Goal: Contribute content: Add original content to the website for others to see

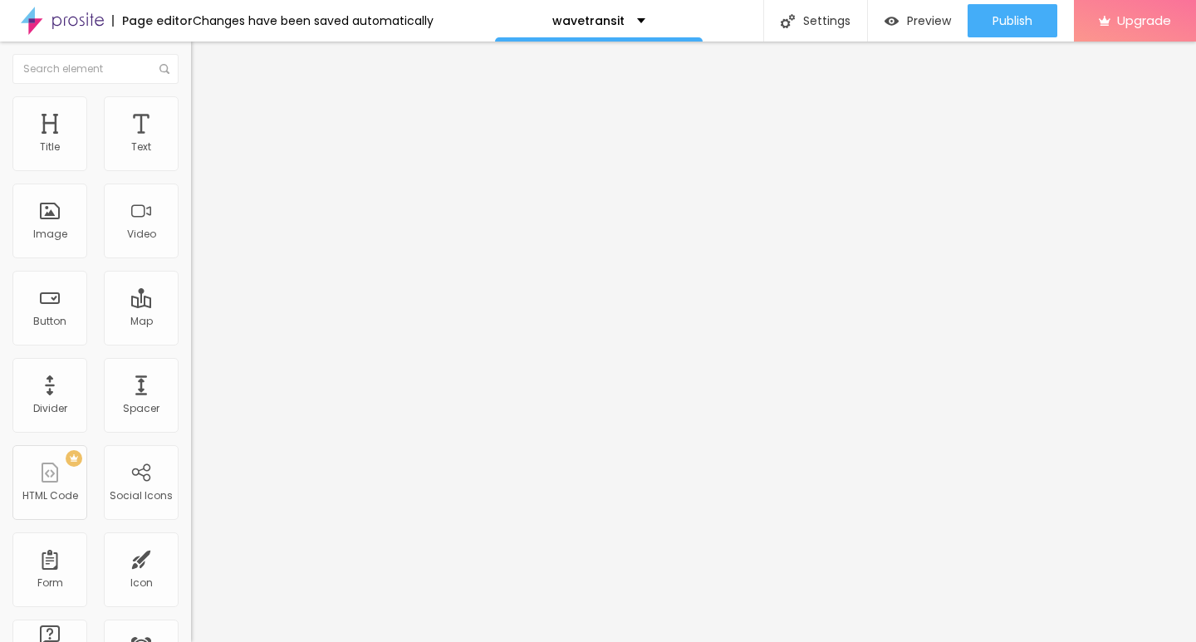
click at [191, 369] on img at bounding box center [195, 365] width 8 height 8
click at [191, 143] on span "Add image" at bounding box center [225, 136] width 68 height 14
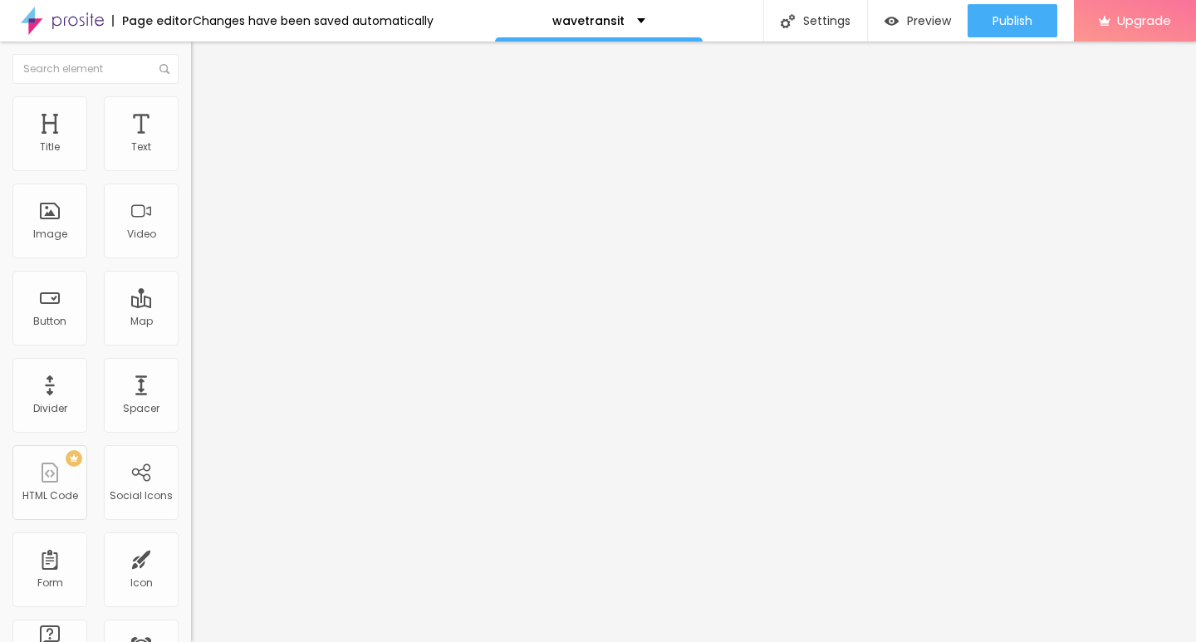
click at [191, 110] on li "Style" at bounding box center [286, 104] width 191 height 17
click at [191, 172] on div at bounding box center [286, 164] width 191 height 15
type input "10"
click at [191, 170] on input "range" at bounding box center [244, 163] width 107 height 13
type input "10"
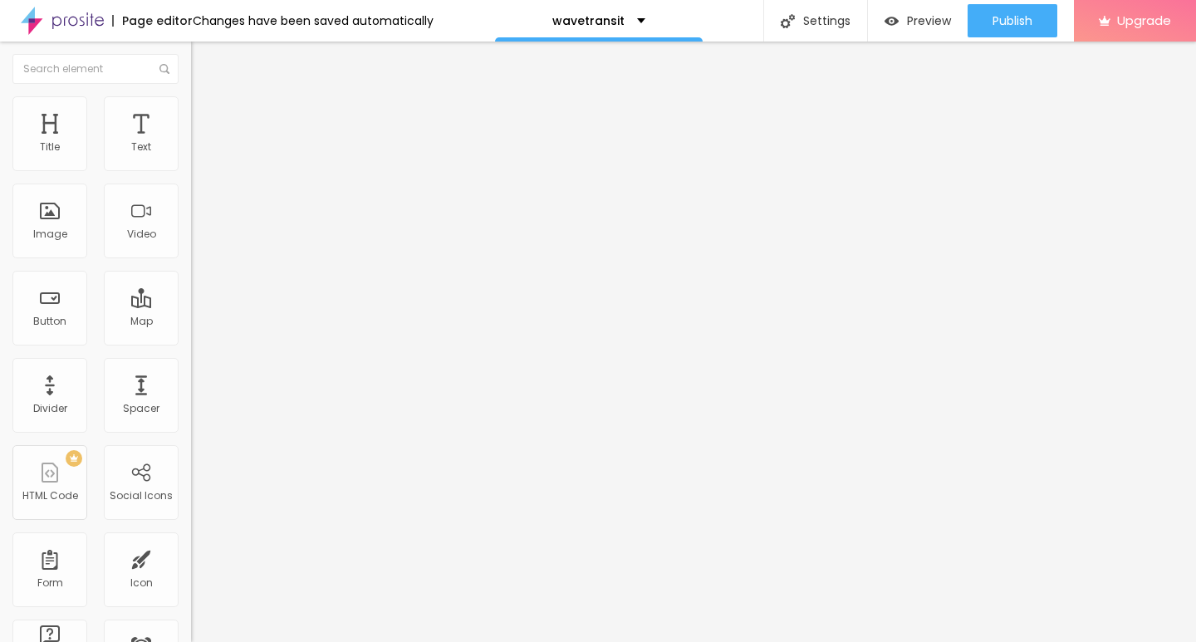
type input "15"
click at [191, 170] on input "range" at bounding box center [244, 163] width 107 height 13
type input "15"
type input "10"
click at [191, 170] on input "range" at bounding box center [244, 163] width 107 height 13
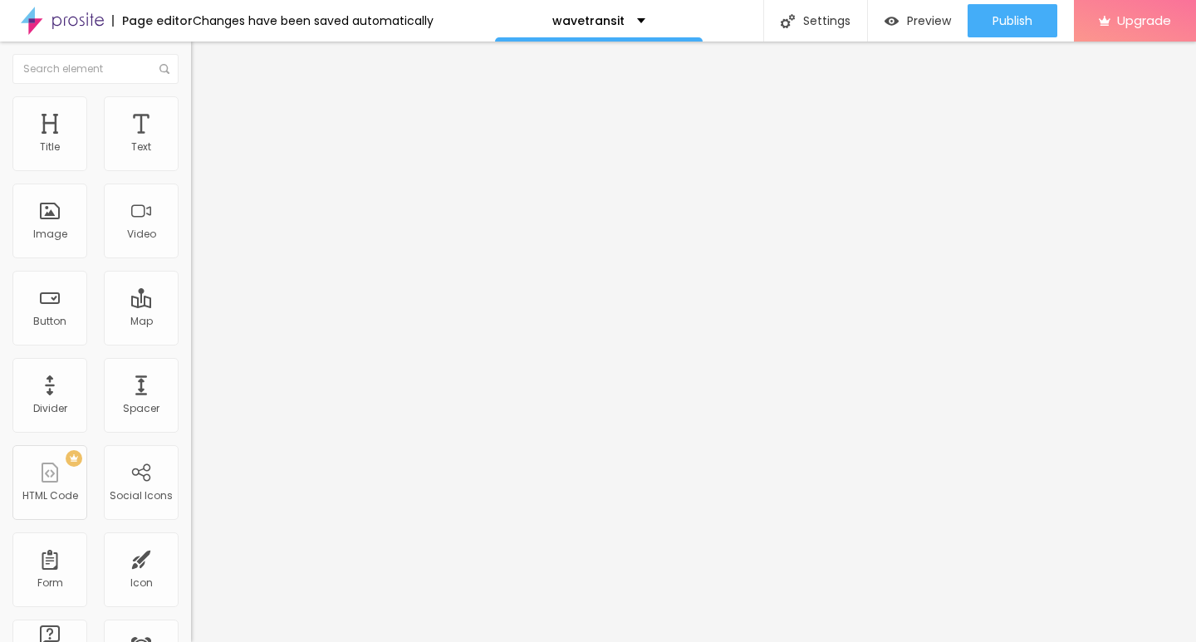
type input "10"
click at [203, 56] on div "Edit Image" at bounding box center [246, 60] width 87 height 13
click at [203, 54] on div "Edit Text" at bounding box center [241, 60] width 76 height 13
click at [203, 65] on div "Edit Text" at bounding box center [241, 60] width 76 height 13
click at [191, 156] on input "Click me" at bounding box center [290, 147] width 199 height 17
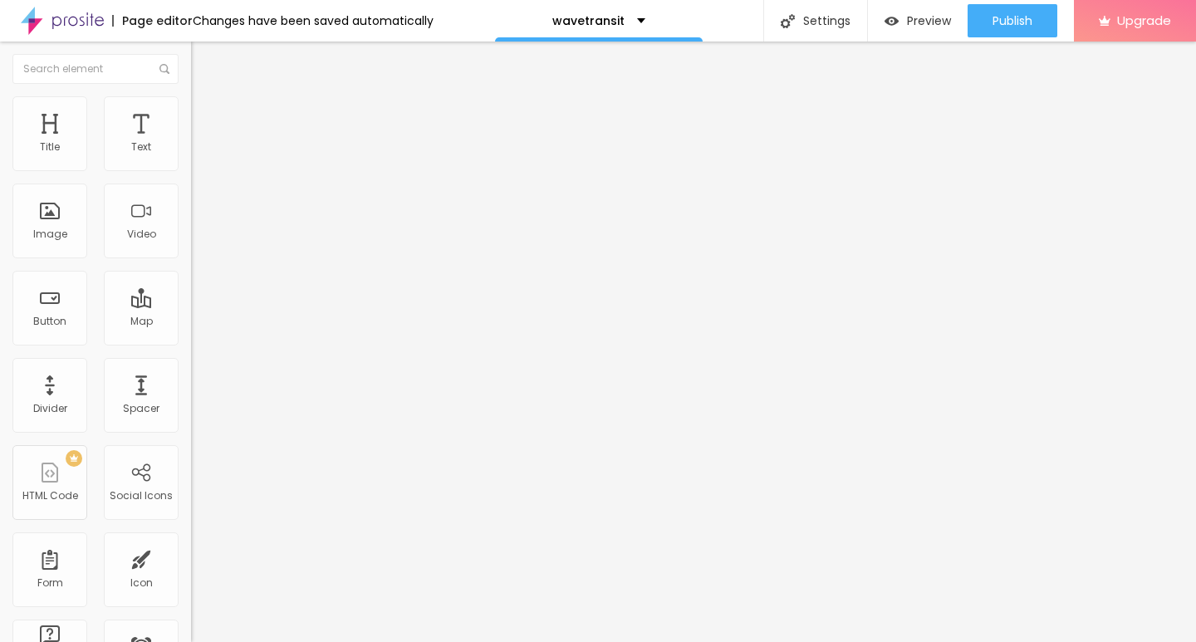
paste input "→ VIEW DOCUMENT HERE"
paste input "text"
type input "→ VIEW DOCUMENT HERE"
click at [191, 252] on span "Default" at bounding box center [209, 254] width 36 height 14
click at [191, 270] on div "Small" at bounding box center [286, 265] width 191 height 10
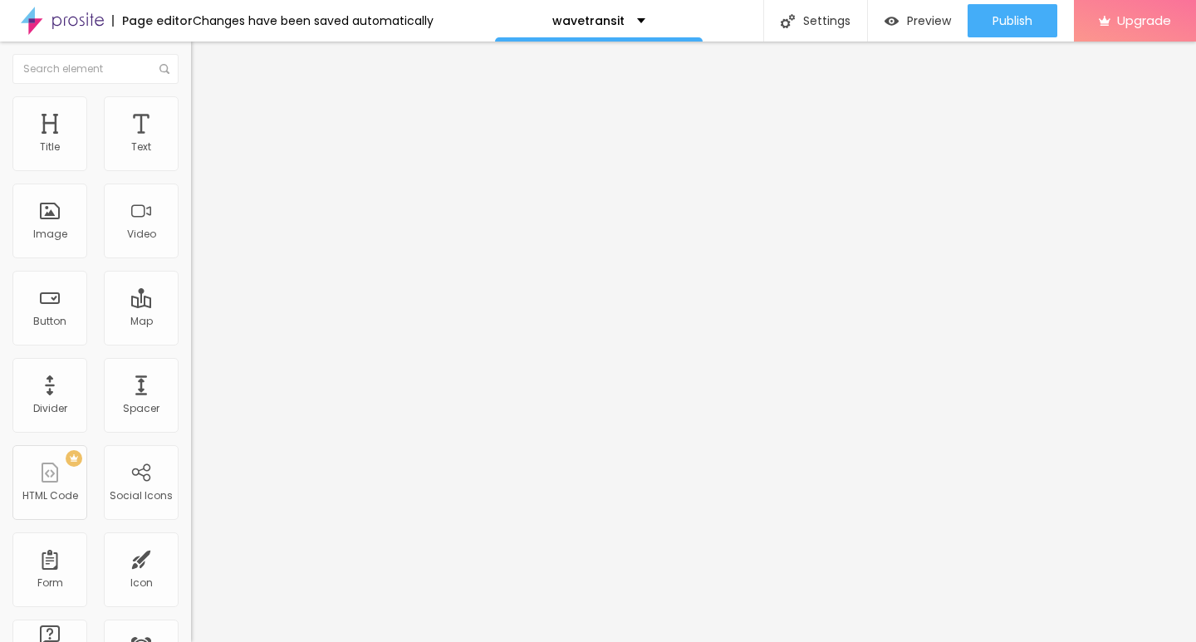
click at [191, 342] on input "https://" at bounding box center [290, 333] width 199 height 17
paste input "[DOMAIN_NAME][URL]"
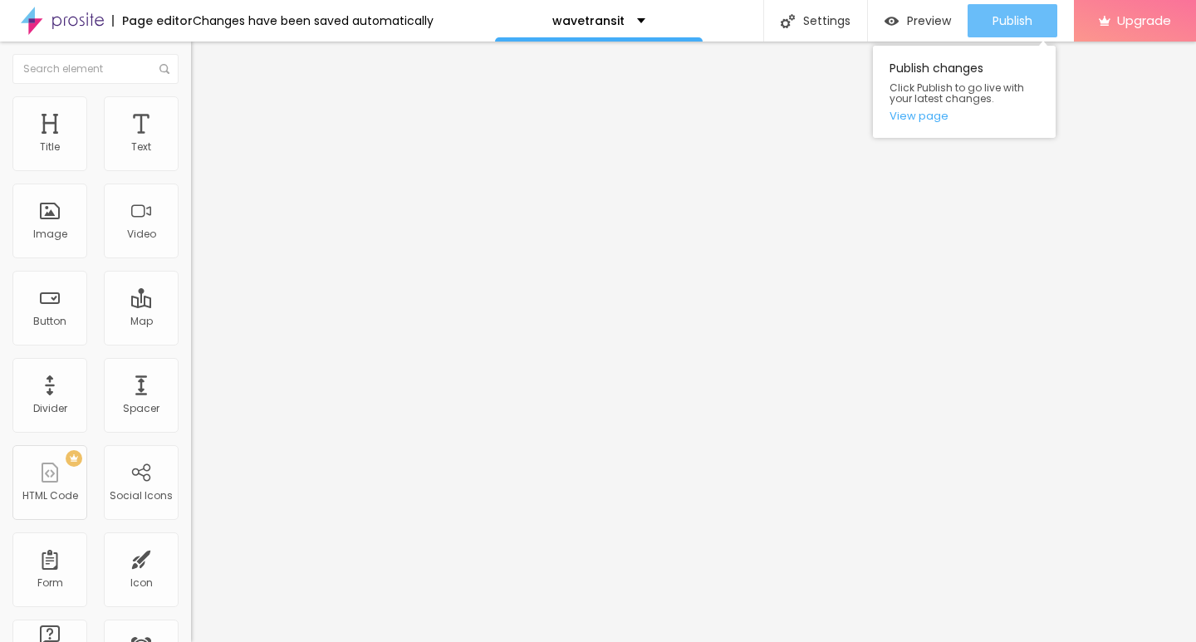
type input "[URL][DOMAIN_NAME]"
click at [1002, 27] on span "Publish" at bounding box center [1012, 20] width 40 height 13
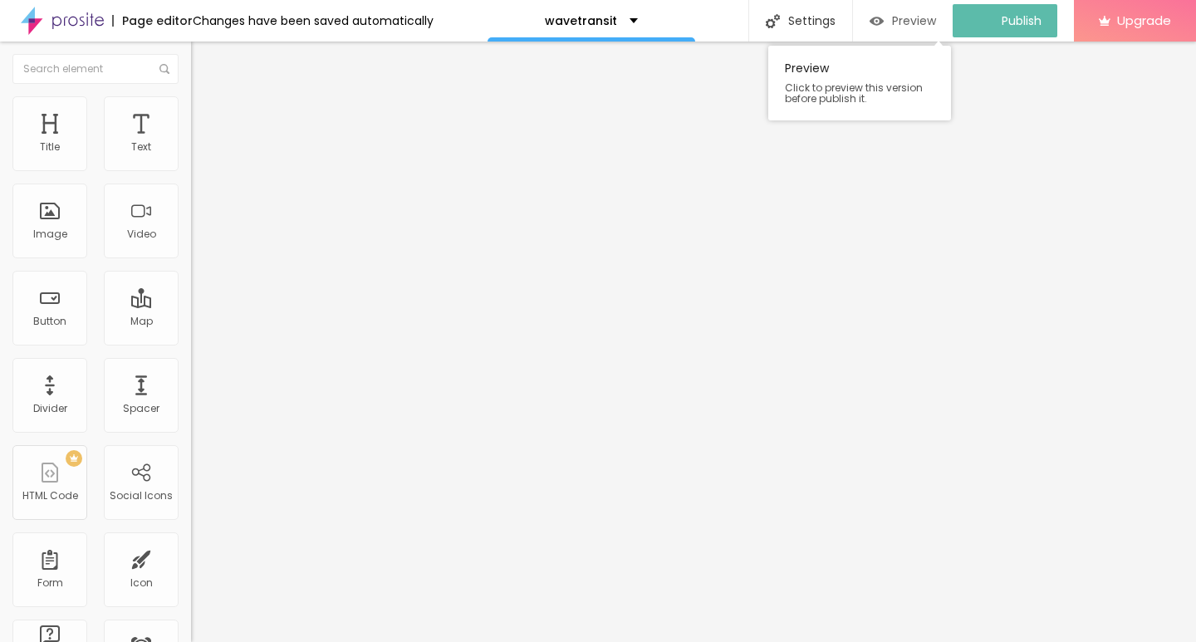
click at [904, 22] on span "Preview" at bounding box center [914, 20] width 44 height 13
